Goal: Information Seeking & Learning: Learn about a topic

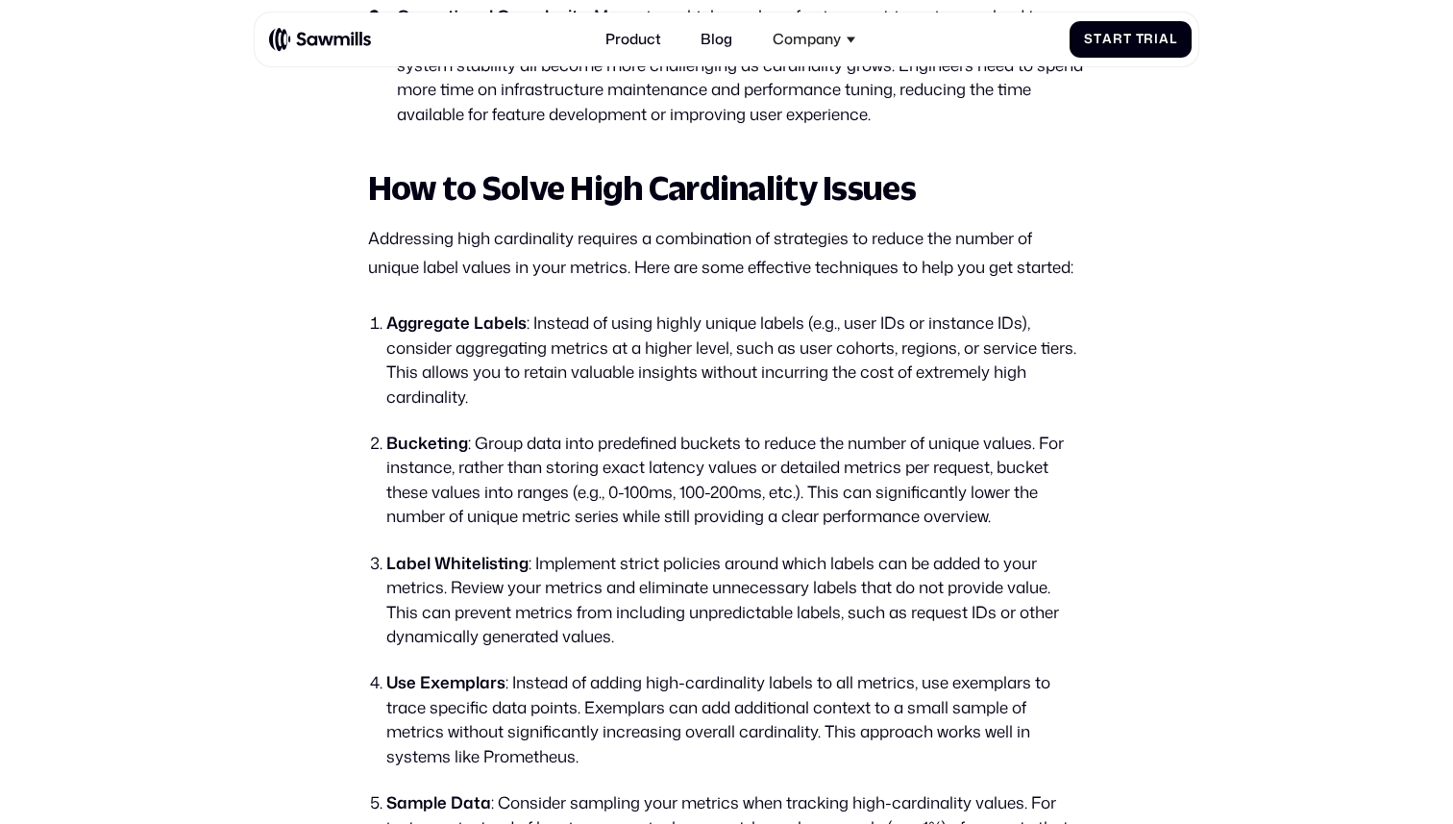
scroll to position [5251, 0]
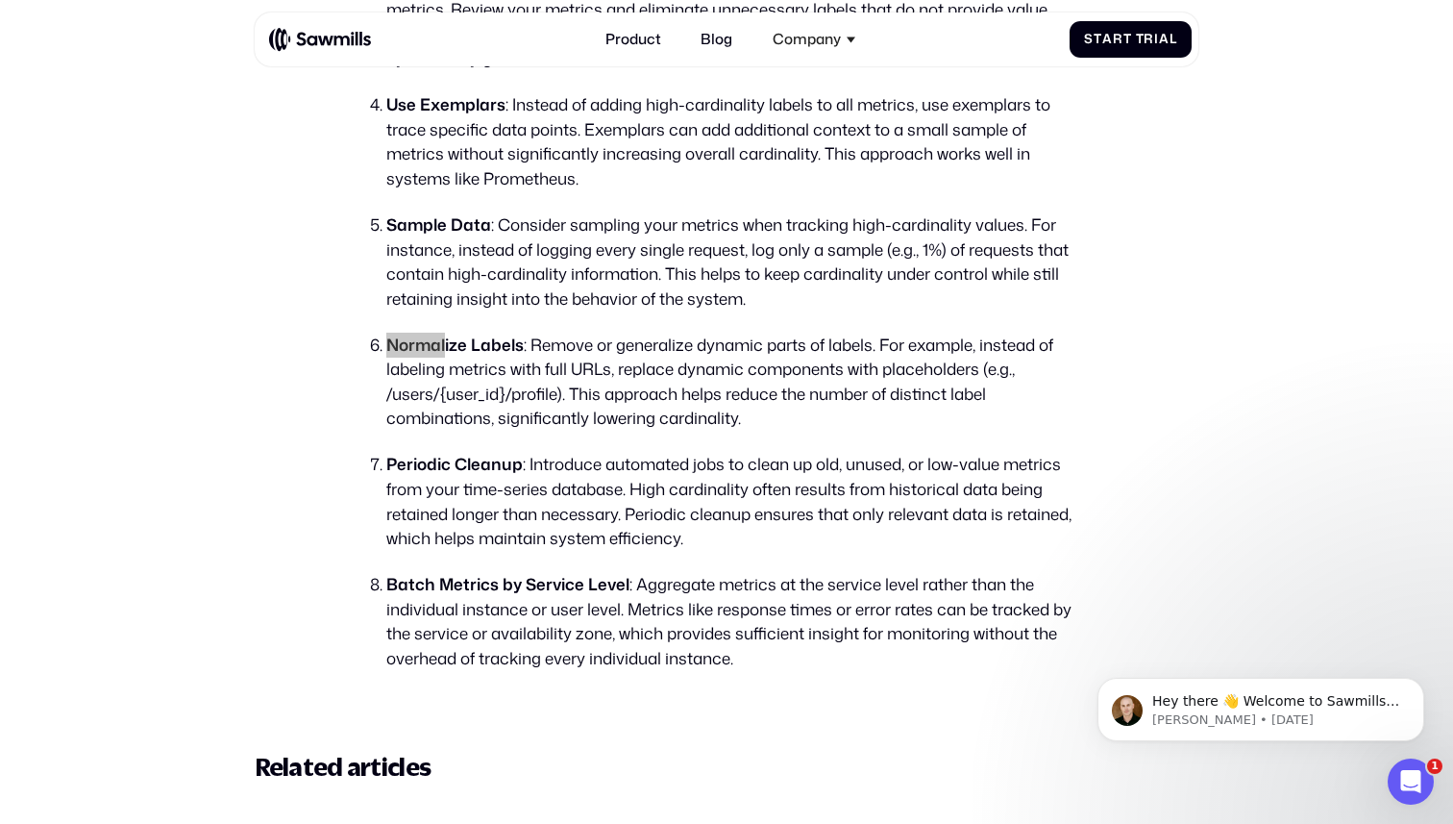
scroll to position [5770, 0]
